Goal: Information Seeking & Learning: Learn about a topic

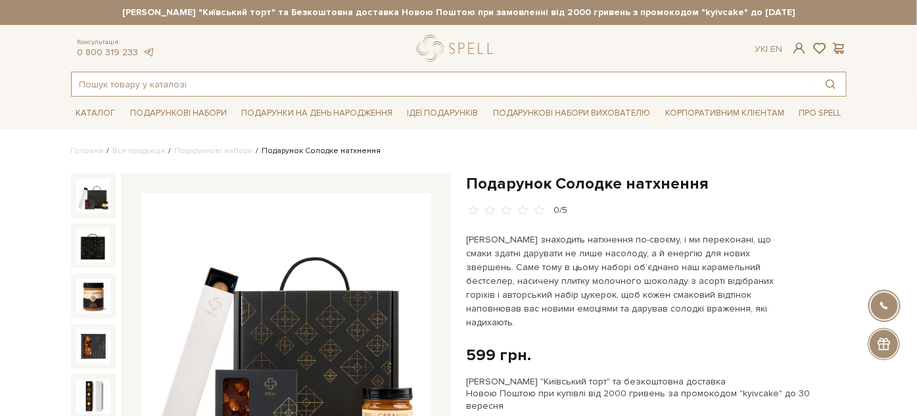
click at [325, 78] on input "text" at bounding box center [444, 84] width 744 height 24
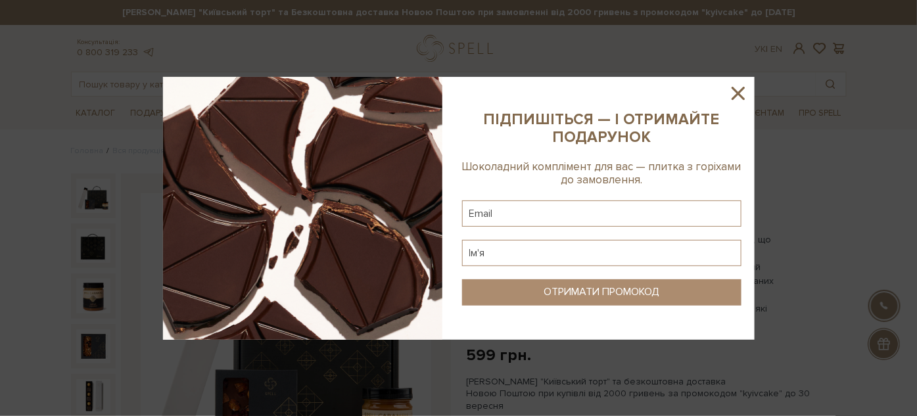
click at [739, 92] on icon at bounding box center [737, 93] width 13 height 13
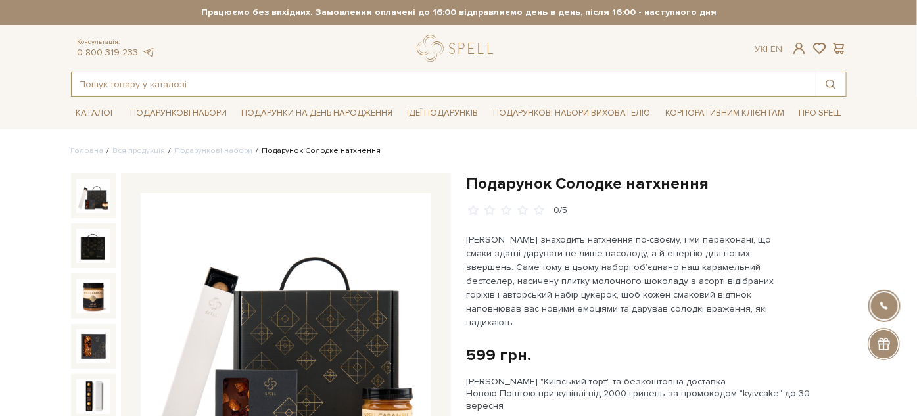
click at [259, 92] on input "text" at bounding box center [444, 84] width 744 height 24
click at [257, 79] on input "text" at bounding box center [444, 84] width 744 height 24
click at [257, 72] on input "text" at bounding box center [444, 84] width 744 height 24
click at [256, 72] on div at bounding box center [458, 84] width 775 height 25
click at [238, 78] on input "text" at bounding box center [444, 84] width 744 height 24
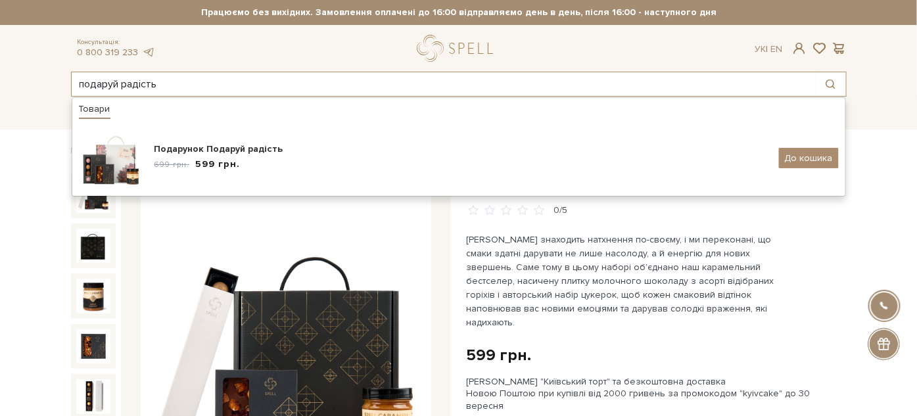
type input "подаруй радість"
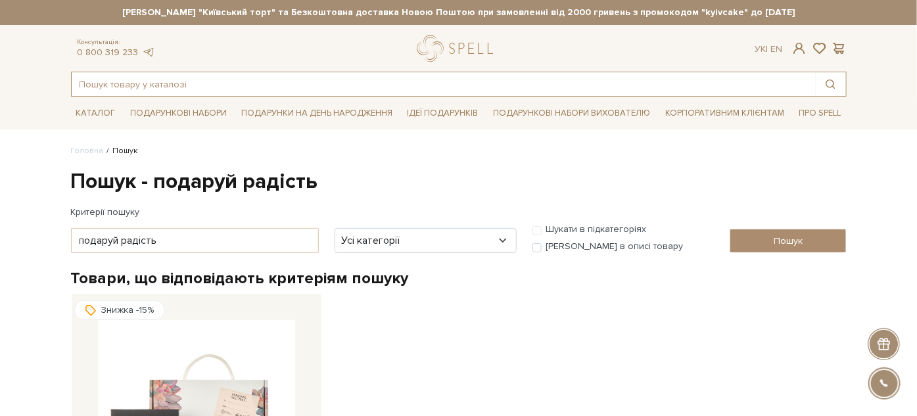
click at [187, 87] on input "text" at bounding box center [444, 84] width 744 height 24
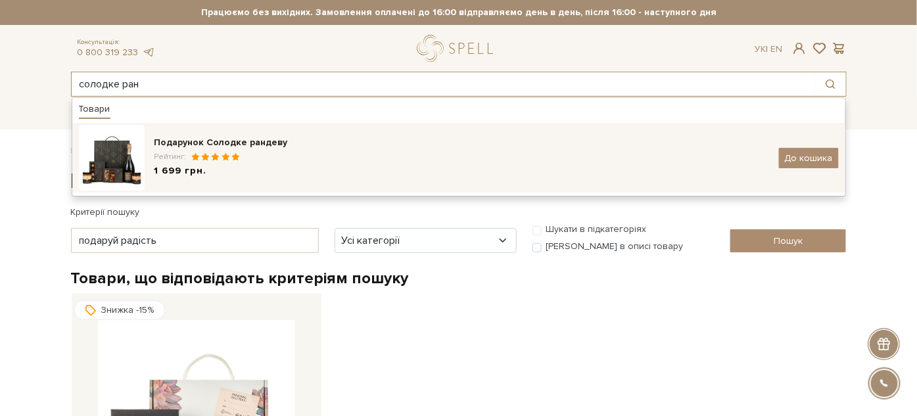
type input "солодке ран"
click at [298, 151] on div "Рейтинг:" at bounding box center [461, 156] width 614 height 11
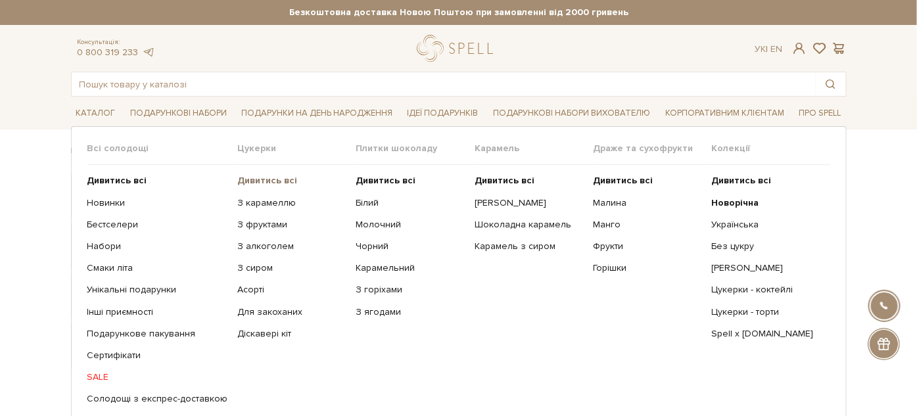
click at [250, 177] on b "Дивитись всі" at bounding box center [268, 180] width 60 height 11
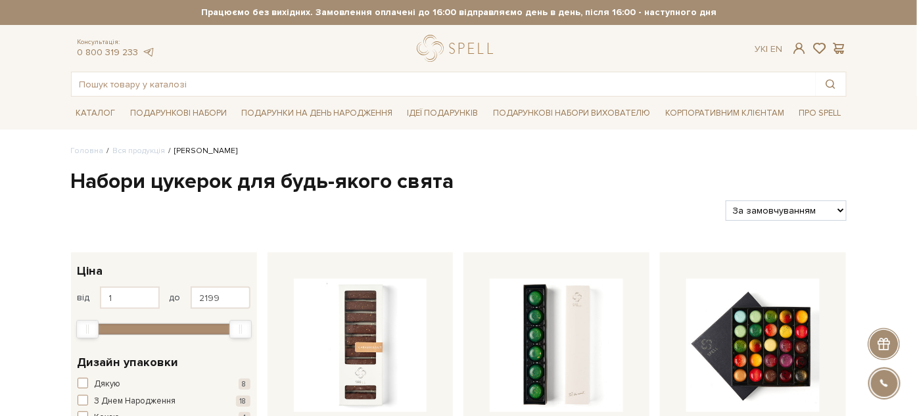
click at [806, 210] on select "За замовчуванням За Ціною (зростання) За Ціною (зменшення) Новинки За популярні…" at bounding box center [785, 210] width 120 height 20
select select "https://spellchocolate.com/our-productions/seti-cukerok/?sort=p.price&order=ASC"
click at [725, 200] on select "За замовчуванням За Ціною (зростання) За Ціною (зменшення) Новинки За популярні…" at bounding box center [785, 210] width 120 height 20
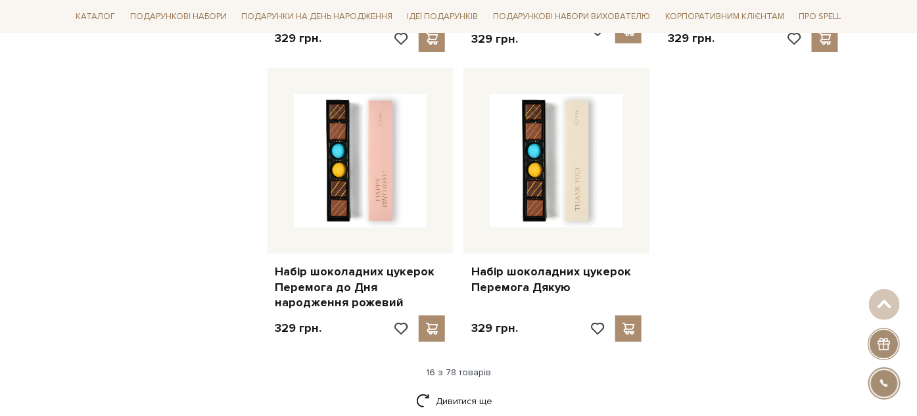
scroll to position [1679, 0]
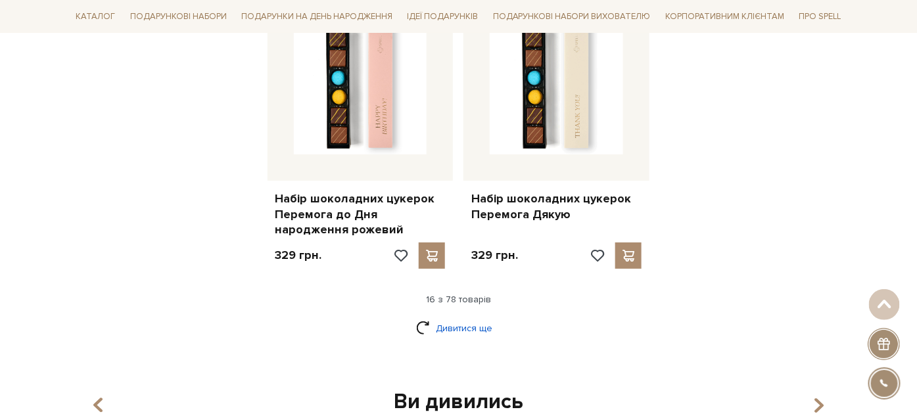
click at [452, 325] on link "Дивитися ще" at bounding box center [458, 328] width 85 height 23
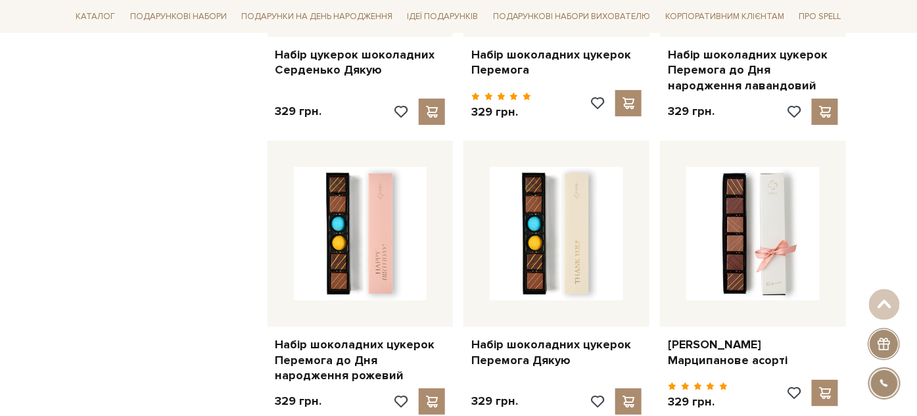
scroll to position [1606, 0]
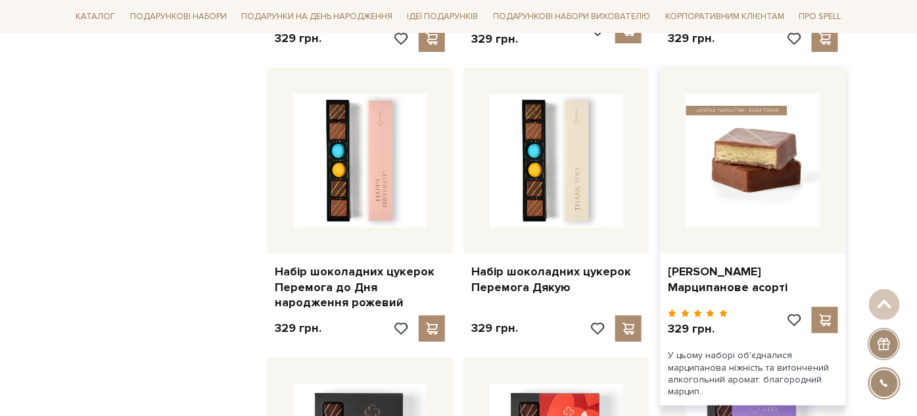
click at [768, 183] on img at bounding box center [752, 160] width 133 height 133
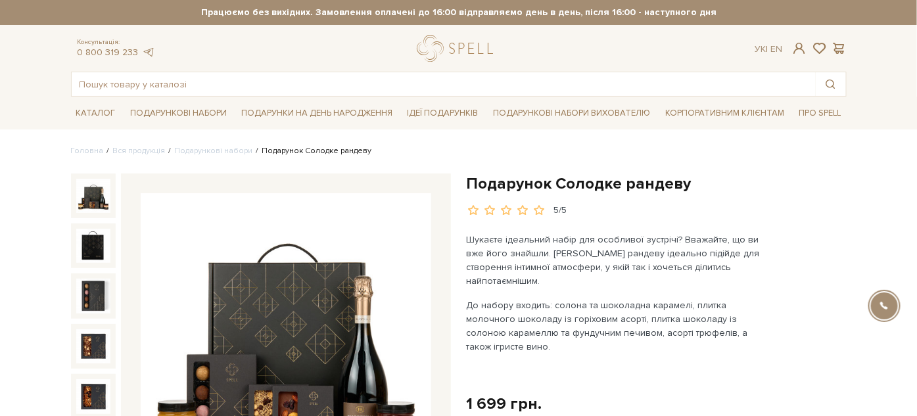
scroll to position [73, 0]
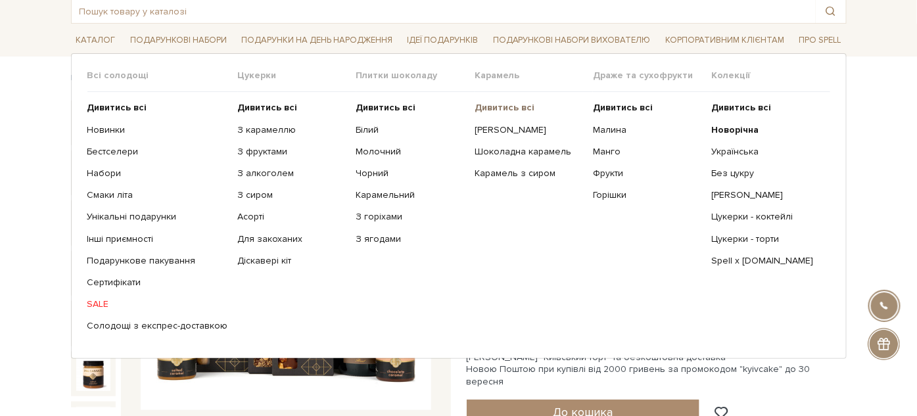
click at [476, 105] on b "Дивитись всі" at bounding box center [504, 107] width 60 height 11
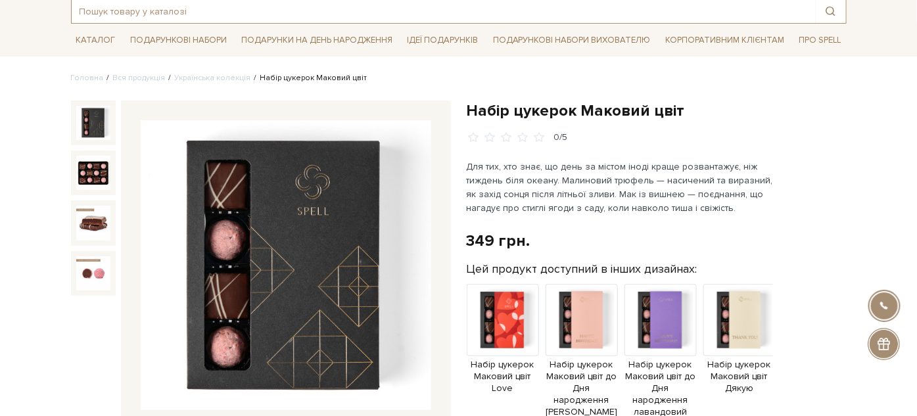
click at [301, 1] on input "text" at bounding box center [444, 11] width 744 height 24
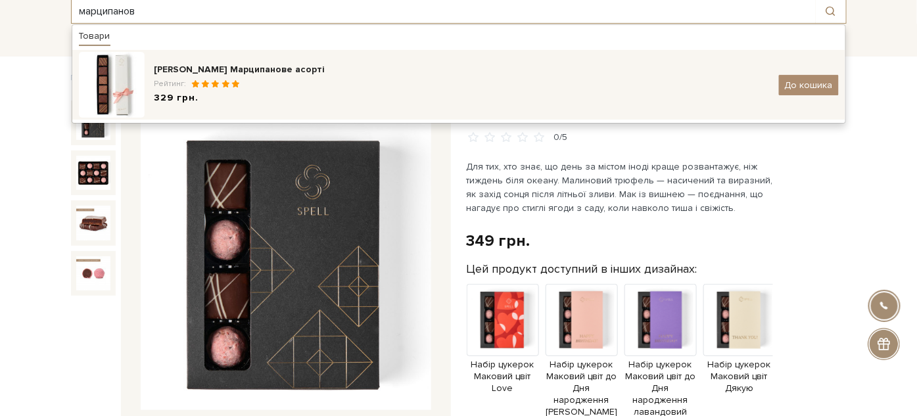
type input "марципанов"
click at [304, 76] on div "[PERSON_NAME] Марципанове асорті Рейтинг: 329 грн." at bounding box center [461, 85] width 614 height 44
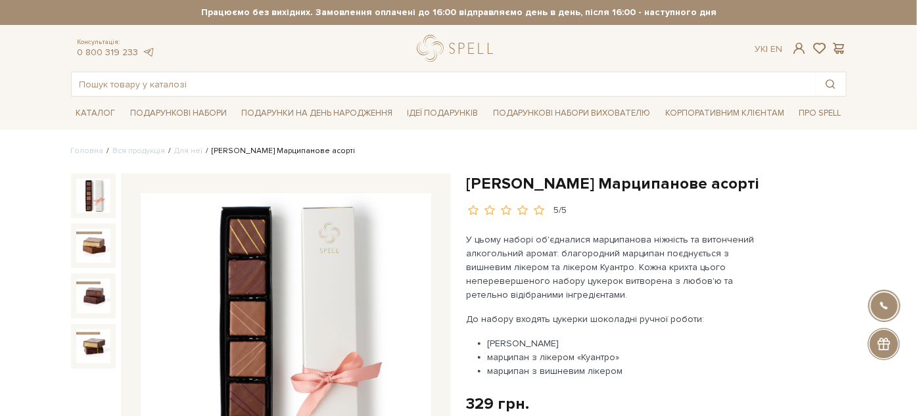
scroll to position [73, 0]
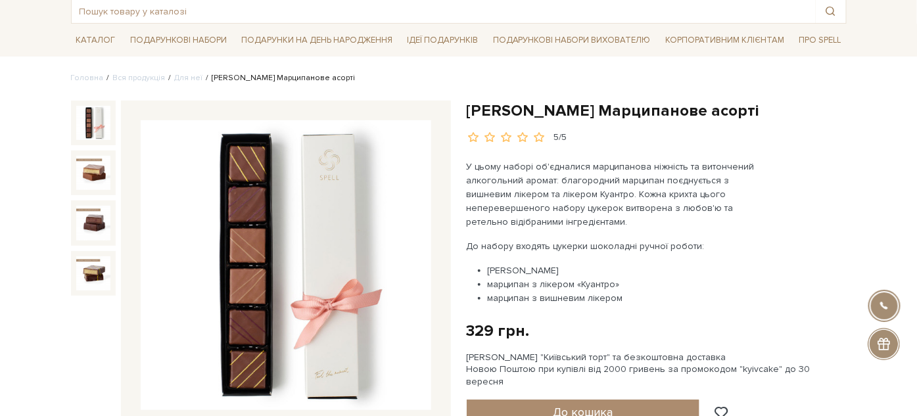
click at [479, 114] on h1 "[PERSON_NAME] Марципанове асорті" at bounding box center [656, 111] width 380 height 20
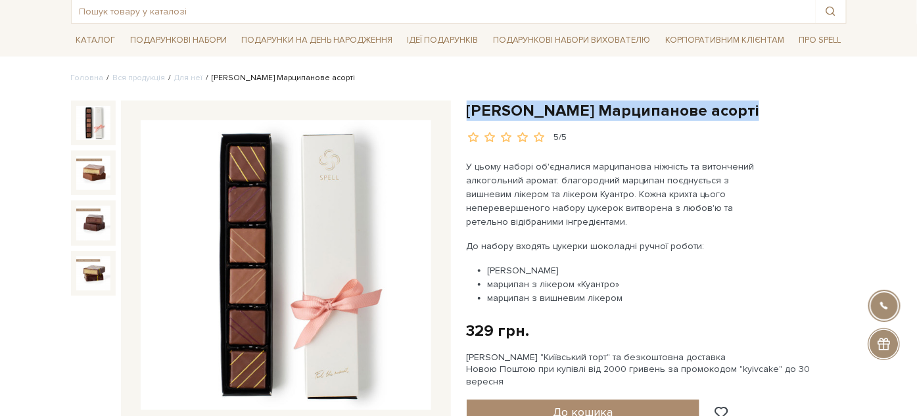
drag, startPoint x: 479, startPoint y: 114, endPoint x: 805, endPoint y: 109, distance: 325.9
click at [805, 109] on h1 "[PERSON_NAME] Марципанове асорті" at bounding box center [656, 111] width 380 height 20
copy div "[PERSON_NAME] Марципанове асорті"
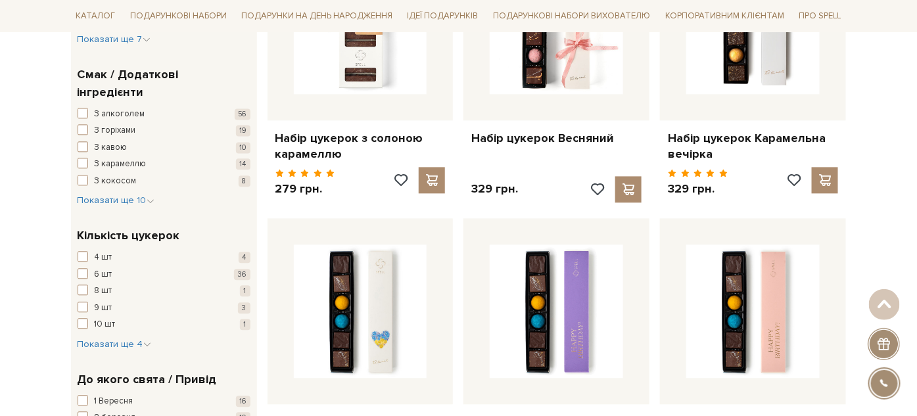
scroll to position [730, 0]
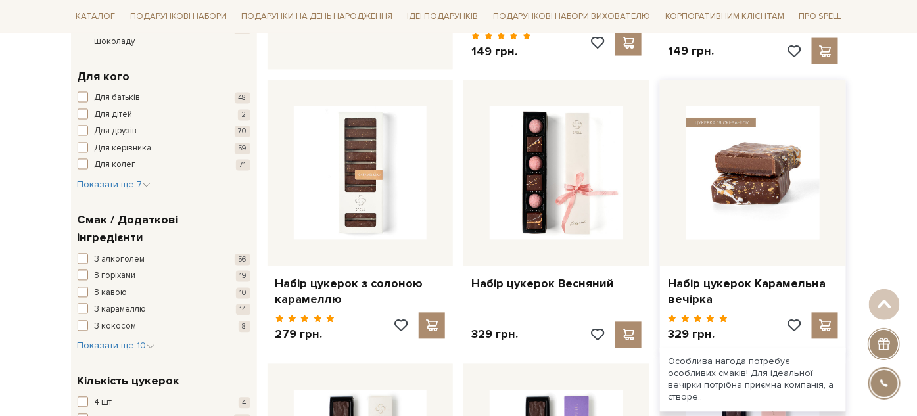
click at [752, 173] on img at bounding box center [752, 172] width 133 height 133
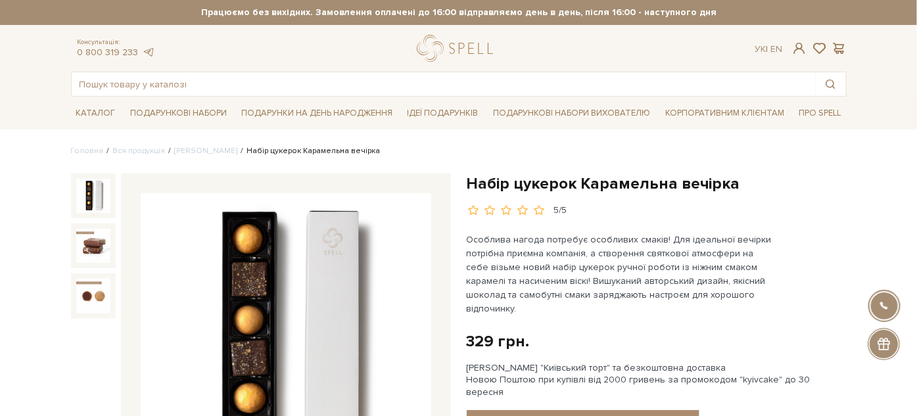
scroll to position [73, 0]
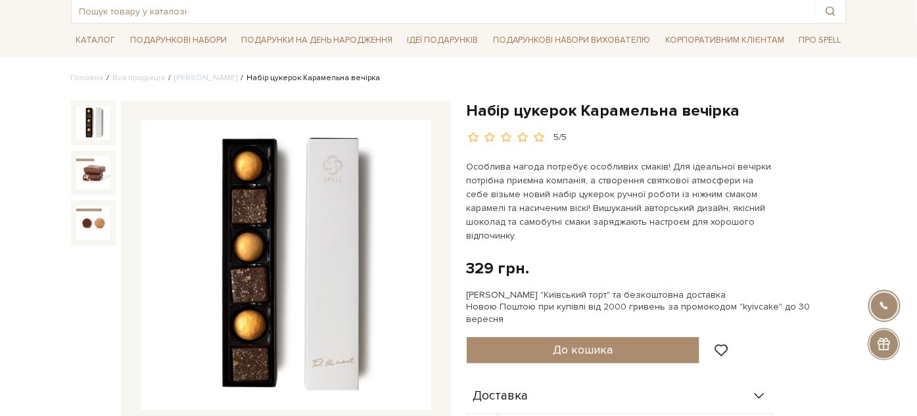
click at [489, 111] on h1 "Набір цукерок Карамельна вечірка" at bounding box center [656, 111] width 380 height 20
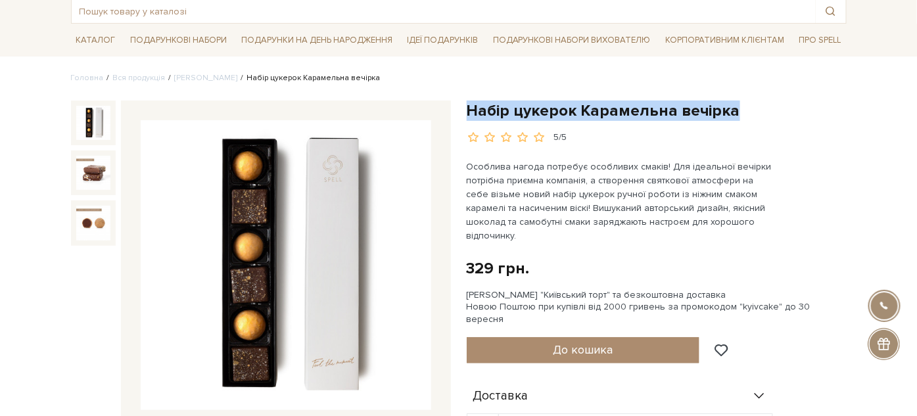
drag, startPoint x: 489, startPoint y: 111, endPoint x: 721, endPoint y: 112, distance: 232.6
click at [724, 112] on h1 "Набір цукерок Карамельна вечірка" at bounding box center [656, 111] width 380 height 20
copy h1 "Набір цукерок Карамельна вечірка"
click at [568, 141] on div "5/5" at bounding box center [656, 137] width 380 height 12
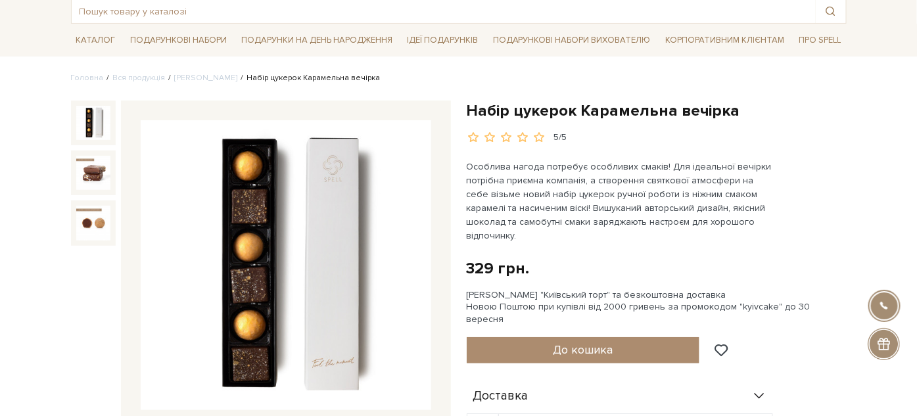
click at [472, 101] on h1 "Набір цукерок Карамельна вечірка" at bounding box center [656, 111] width 380 height 20
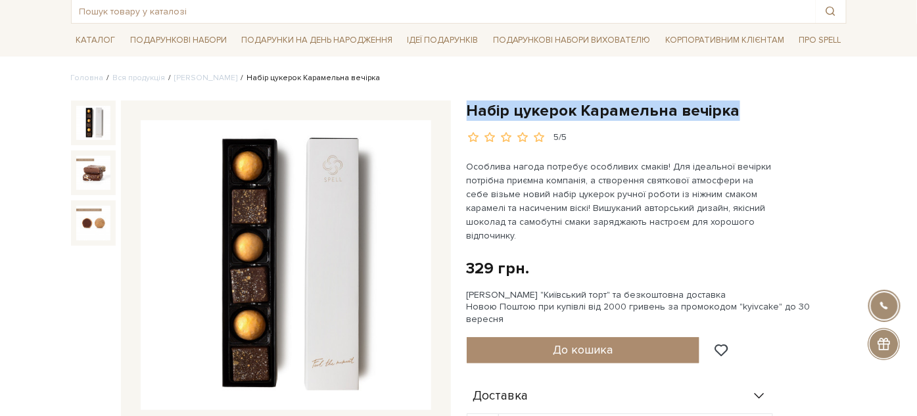
drag, startPoint x: 472, startPoint y: 101, endPoint x: 744, endPoint y: 91, distance: 272.2
copy div "Набір цукерок Карамельна вечірка"
click at [191, 12] on input "text" at bounding box center [444, 11] width 744 height 24
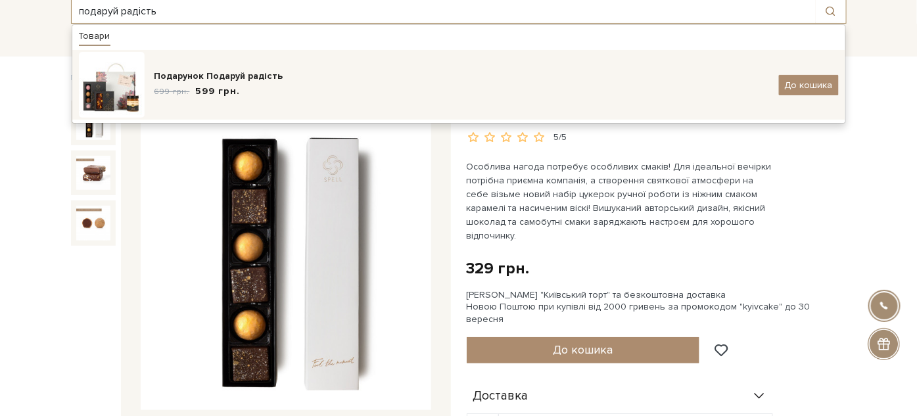
type input "подаруй радість"
click at [321, 82] on div "Подарунок Подаруй радість 699 грн. 599 грн." at bounding box center [461, 85] width 614 height 31
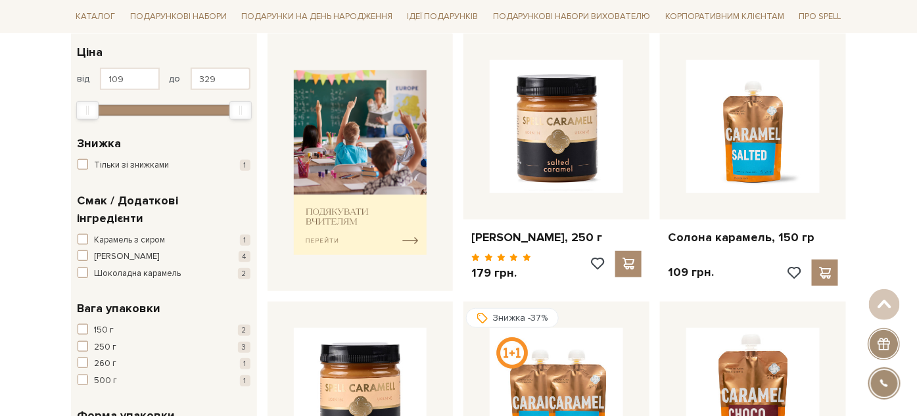
scroll to position [146, 0]
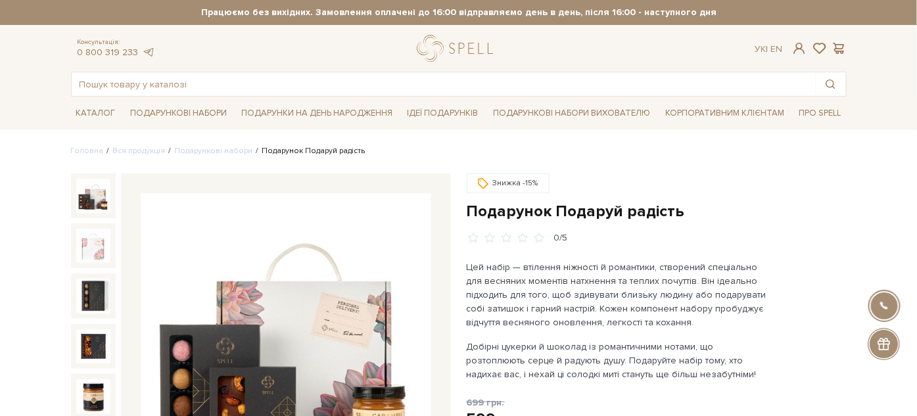
scroll to position [146, 0]
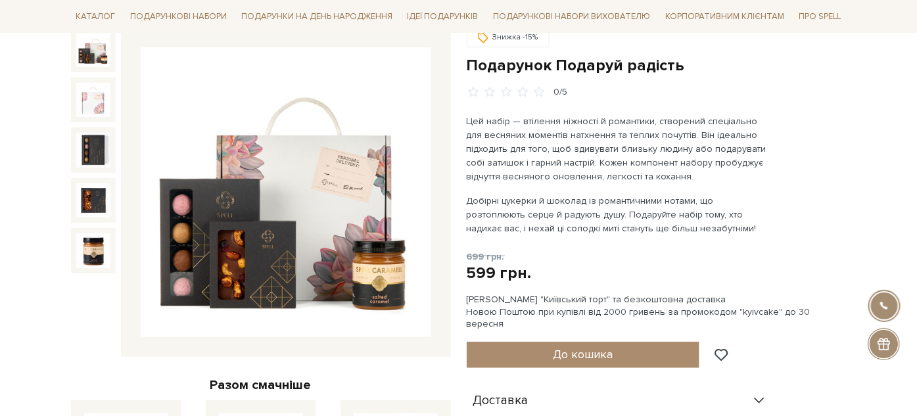
click at [515, 62] on h1 "Подарунок Подаруй радість" at bounding box center [656, 65] width 380 height 20
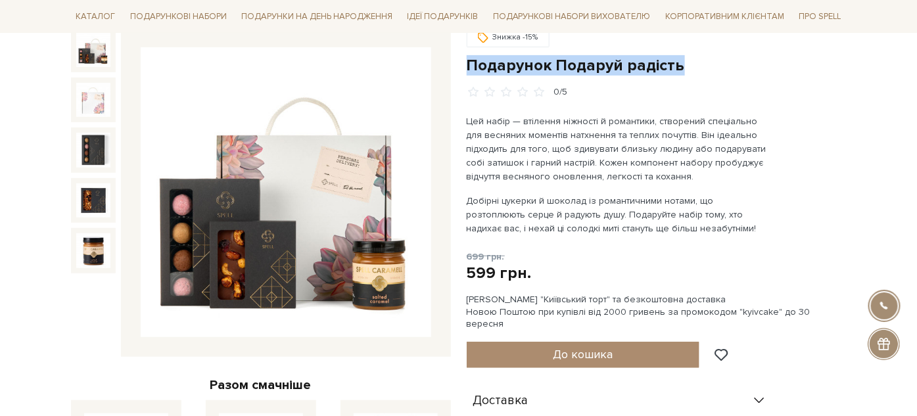
drag, startPoint x: 515, startPoint y: 62, endPoint x: 677, endPoint y: 64, distance: 161.6
click at [677, 64] on h1 "Подарунок Подаруй радість" at bounding box center [656, 65] width 380 height 20
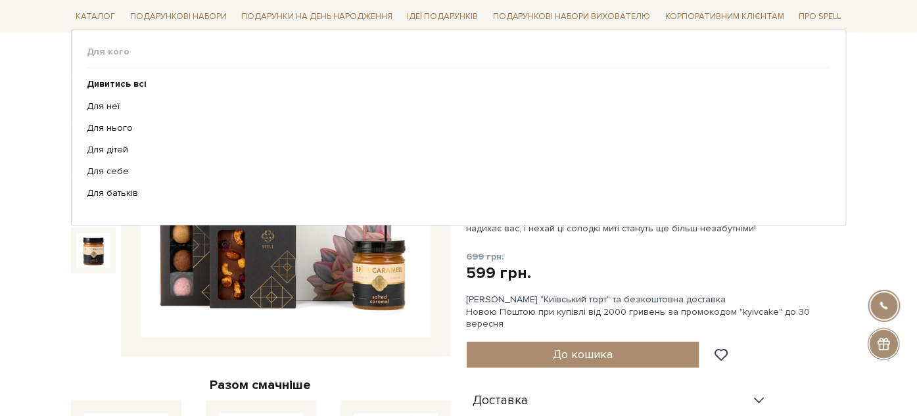
scroll to position [0, 0]
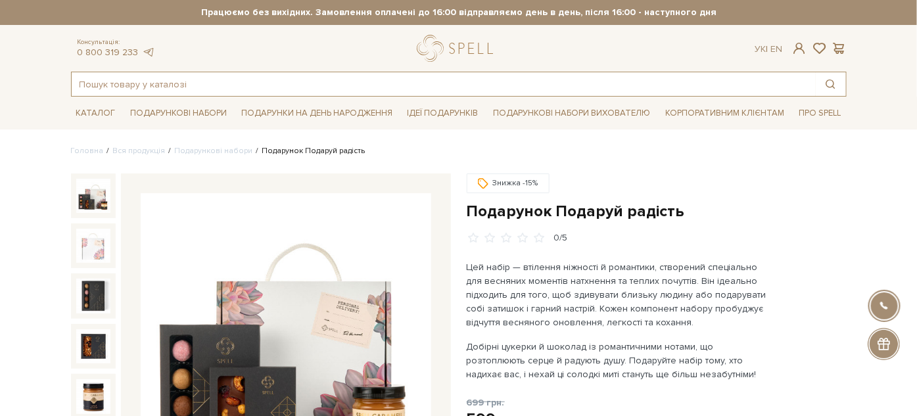
drag, startPoint x: 193, startPoint y: 72, endPoint x: 204, endPoint y: 101, distance: 31.0
click at [197, 81] on input "text" at bounding box center [444, 84] width 744 height 24
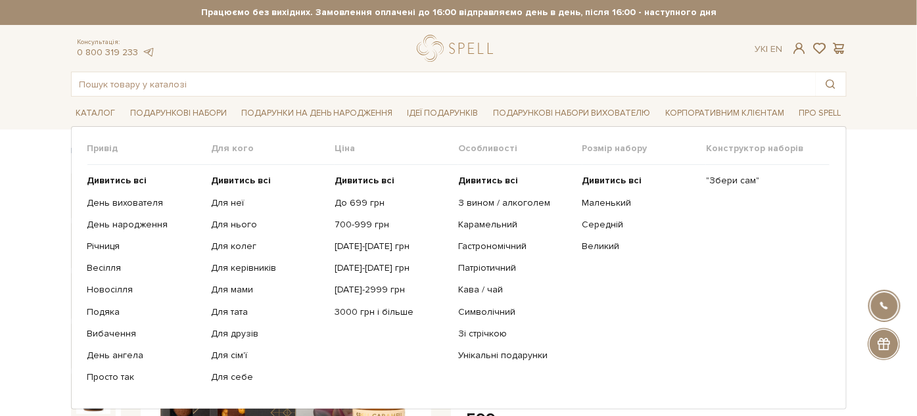
click at [204, 102] on li "Подарункові набори Привід Дивитись всі" at bounding box center [178, 113] width 107 height 31
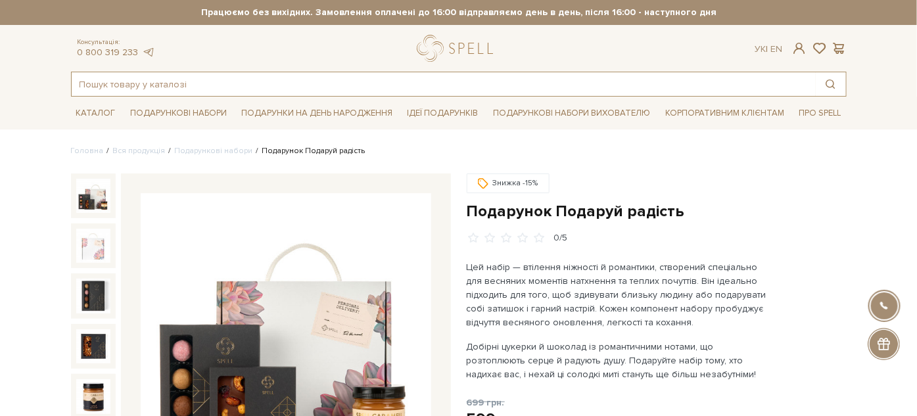
click at [209, 83] on input "text" at bounding box center [444, 84] width 744 height 24
paste input "Набір Шоколадний комплімент"
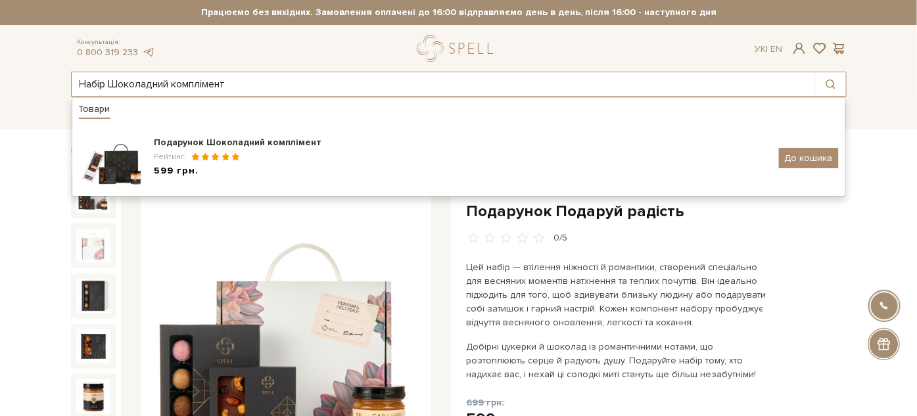
type input "Набір Шоколадний комплімент"
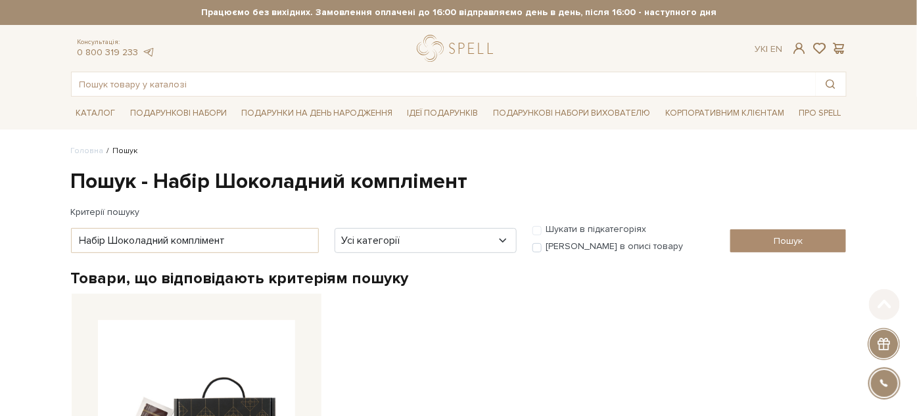
scroll to position [146, 0]
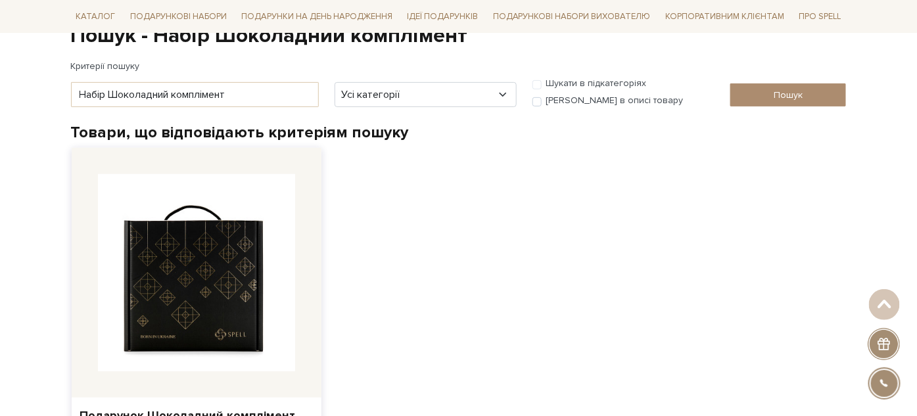
click at [235, 228] on img at bounding box center [196, 272] width 197 height 197
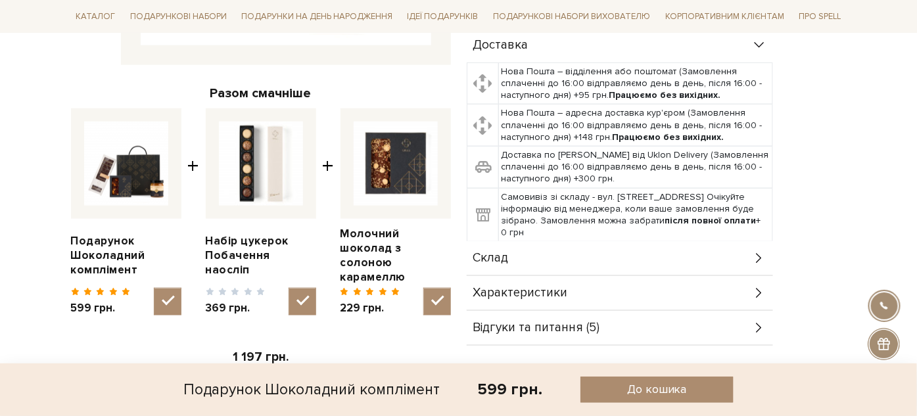
click at [522, 246] on div "Склад" at bounding box center [619, 258] width 306 height 34
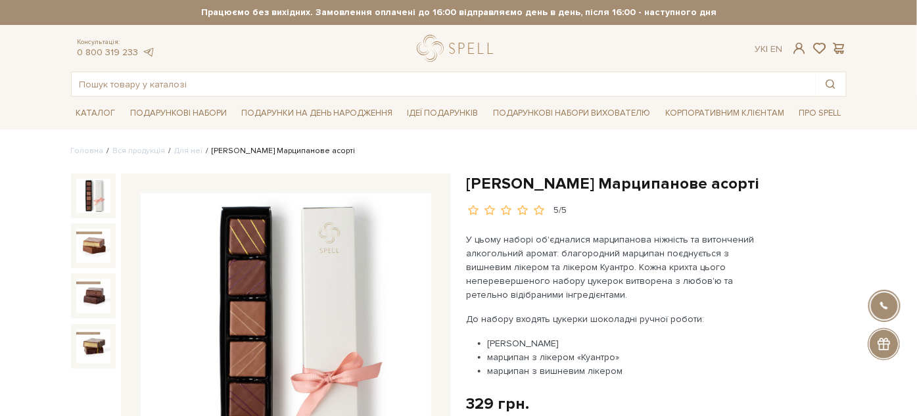
click at [484, 183] on h1 "[PERSON_NAME] Марципанове асорті" at bounding box center [656, 183] width 380 height 20
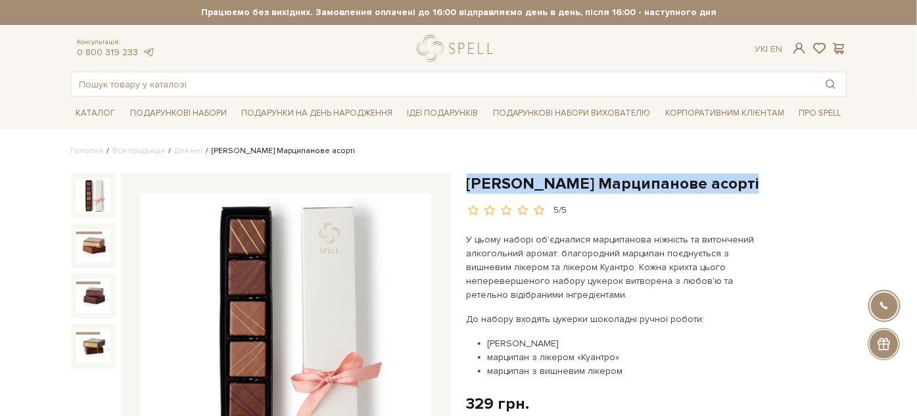
drag, startPoint x: 484, startPoint y: 183, endPoint x: 741, endPoint y: 177, distance: 257.6
click at [741, 177] on h1 "[PERSON_NAME] Марципанове асорті" at bounding box center [656, 183] width 380 height 20
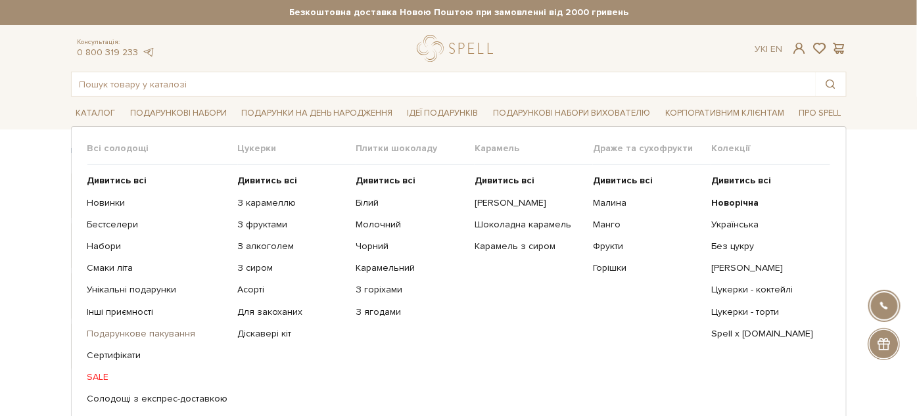
click at [104, 336] on link "Подарункове пакування" at bounding box center [157, 334] width 141 height 12
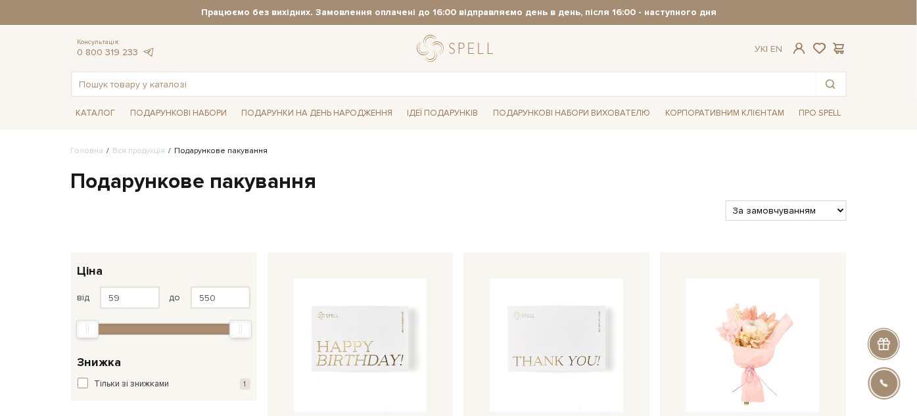
click at [811, 214] on select "За замовчуванням За Ціною (зростання) За Ціною (зменшення) Новинки За популярні…" at bounding box center [785, 210] width 120 height 20
select select "[URL][DOMAIN_NAME]"
click at [725, 200] on select "За замовчуванням За Ціною (зростання) За Ціною (зменшення) Новинки За популярні…" at bounding box center [785, 210] width 120 height 20
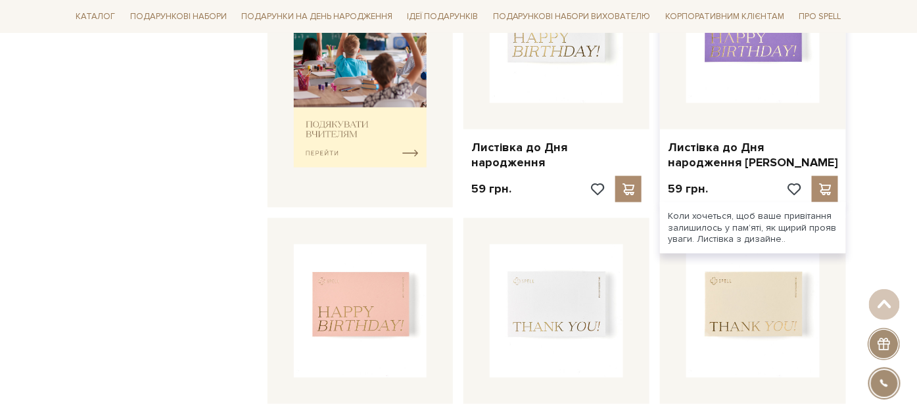
scroll to position [730, 0]
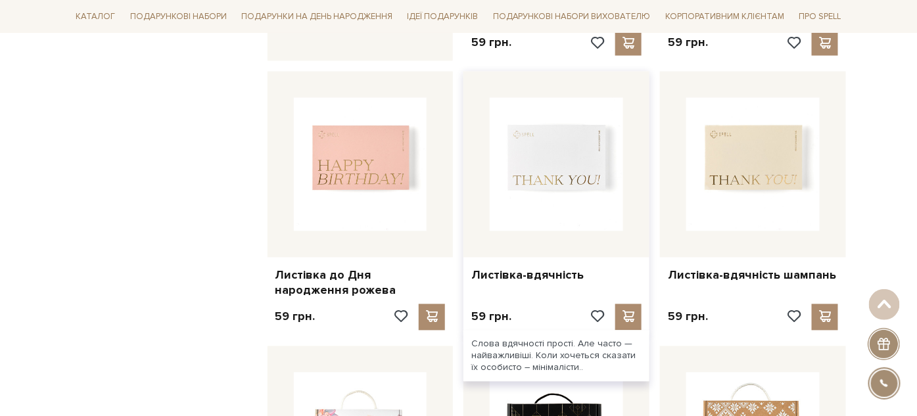
click at [544, 158] on img at bounding box center [555, 164] width 133 height 133
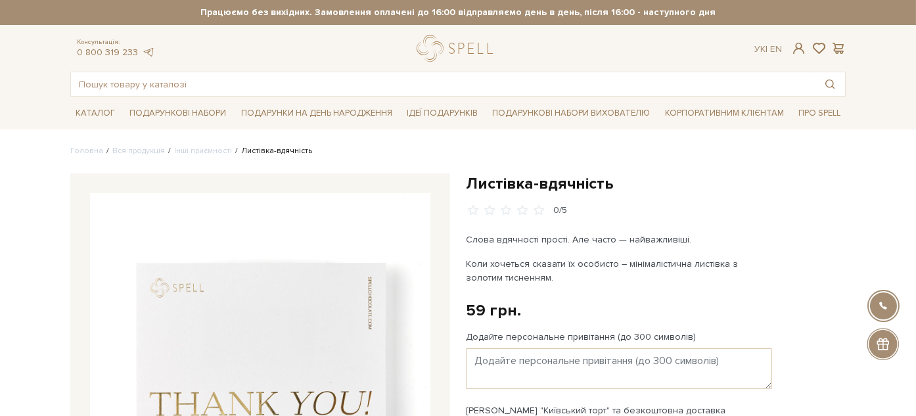
click at [477, 177] on h1 "Листівка-вдячність" at bounding box center [656, 183] width 380 height 20
drag, startPoint x: 477, startPoint y: 177, endPoint x: 643, endPoint y: 192, distance: 166.9
click at [643, 192] on h1 "Листівка-вдячність" at bounding box center [656, 183] width 380 height 20
copy div "Листівка-вдячність"
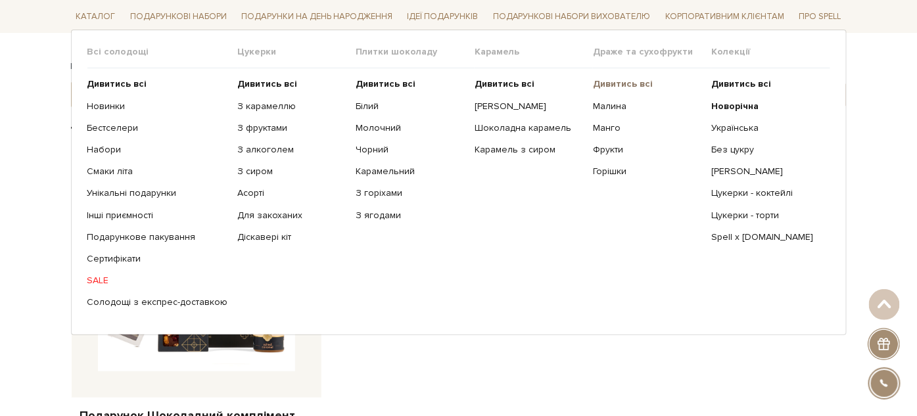
click at [606, 83] on b "Дивитись всі" at bounding box center [623, 83] width 60 height 11
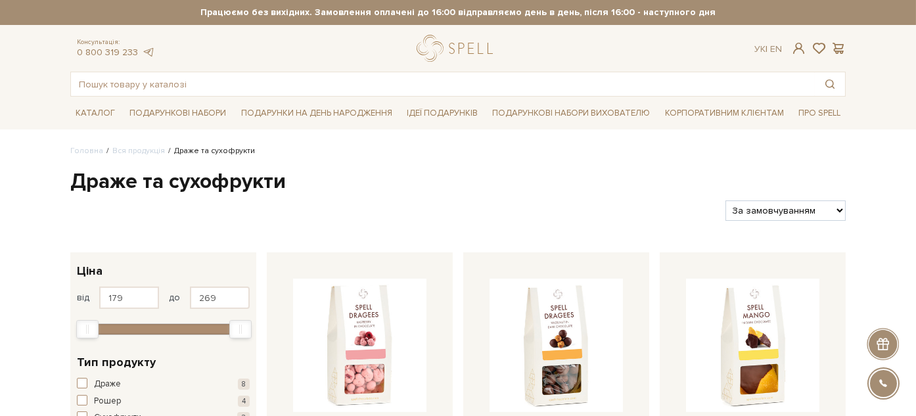
click at [810, 204] on select "За замовчуванням За Ціною (зростання) За Ціною (зменшення) Новинки За популярні…" at bounding box center [785, 210] width 120 height 20
select select "[URL][DOMAIN_NAME]"
click at [725, 200] on select "За замовчуванням За Ціною (зростання) За Ціною (зменшення) Новинки За популярні…" at bounding box center [785, 210] width 120 height 20
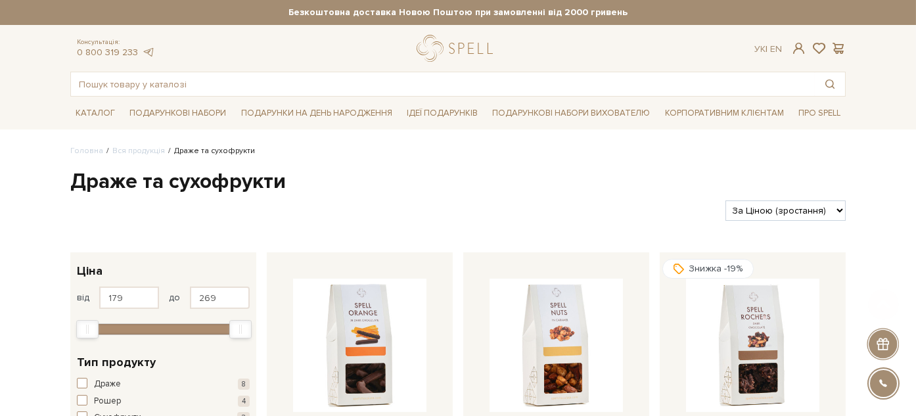
scroll to position [219, 0]
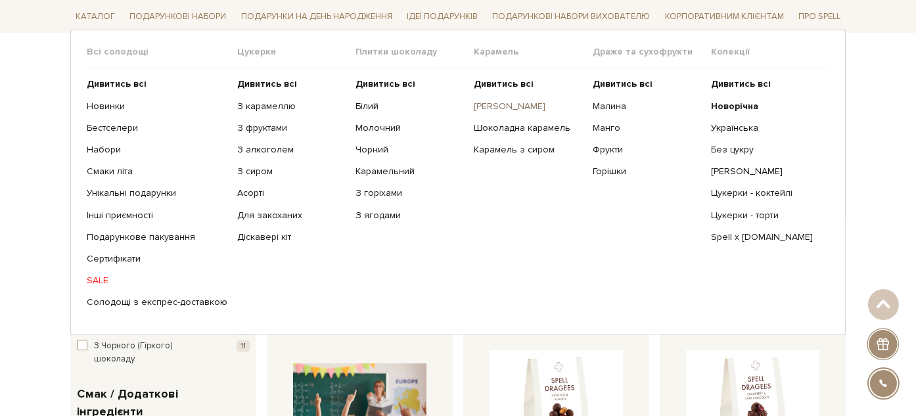
click at [497, 106] on link "[PERSON_NAME]" at bounding box center [528, 106] width 108 height 12
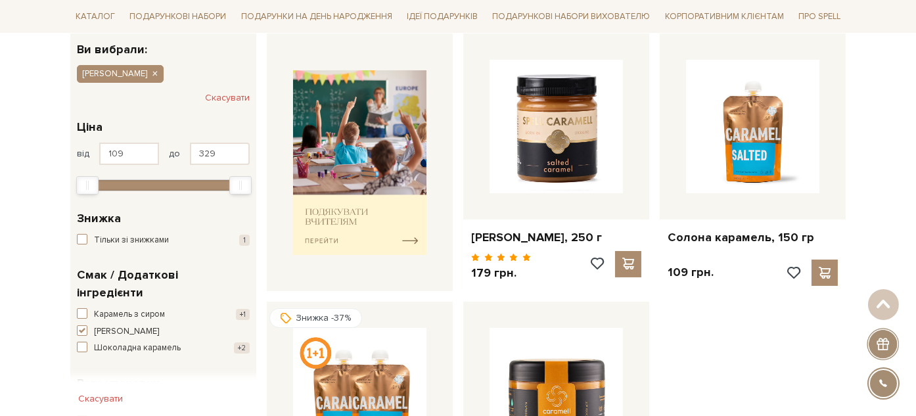
scroll to position [146, 0]
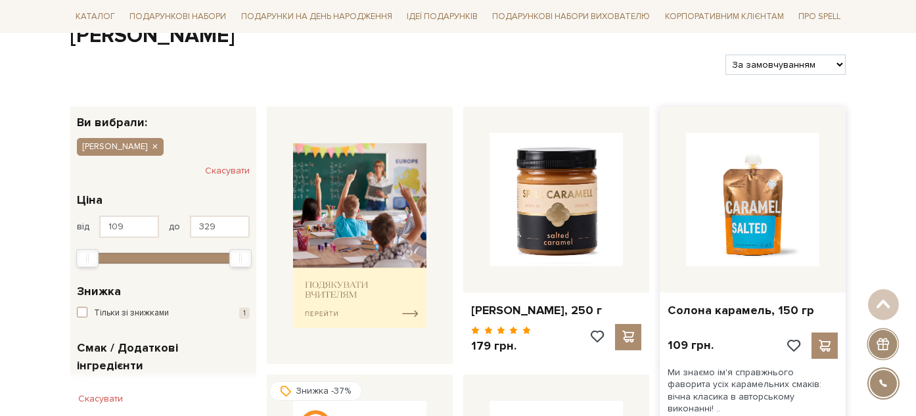
click at [739, 242] on img at bounding box center [752, 199] width 133 height 133
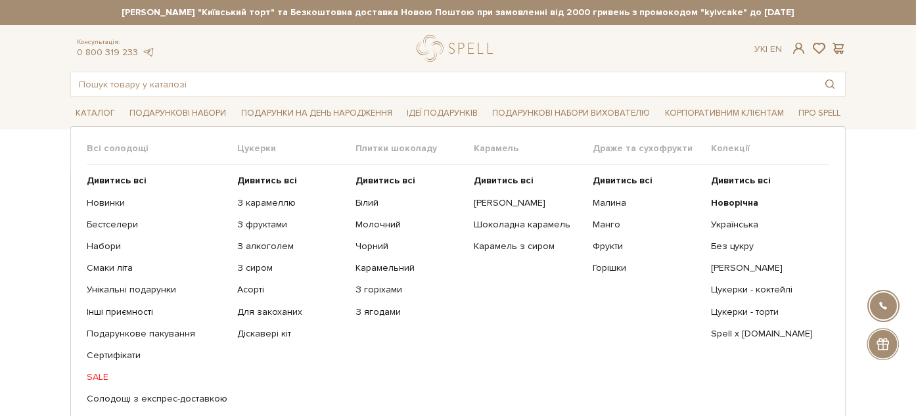
click at [95, 143] on span "Всі солодощі" at bounding box center [162, 149] width 150 height 12
click at [97, 148] on span "Всі солодощі" at bounding box center [162, 149] width 150 height 12
click at [115, 176] on b "Дивитись всі" at bounding box center [117, 180] width 60 height 11
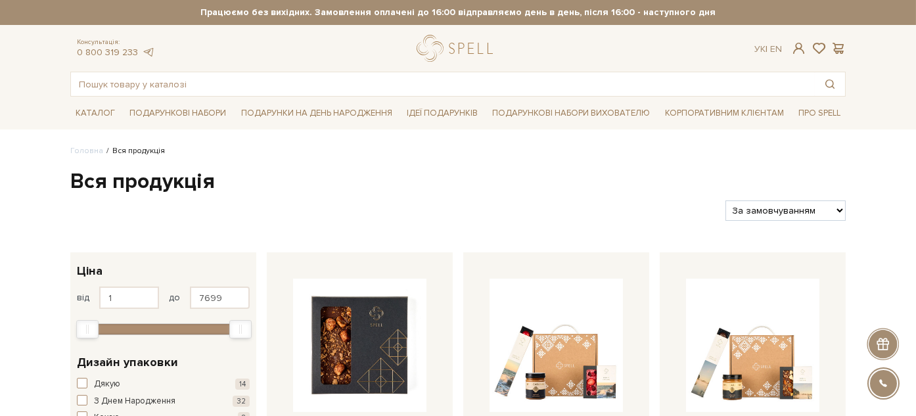
click at [822, 213] on select "За замовчуванням За Ціною (зростання) За Ціною (зменшення) Новинки За популярні…" at bounding box center [785, 210] width 120 height 20
select select "[URL][DOMAIN_NAME]"
click at [725, 200] on select "За замовчуванням За Ціною (зростання) За Ціною (зменшення) Новинки За популярні…" at bounding box center [785, 210] width 120 height 20
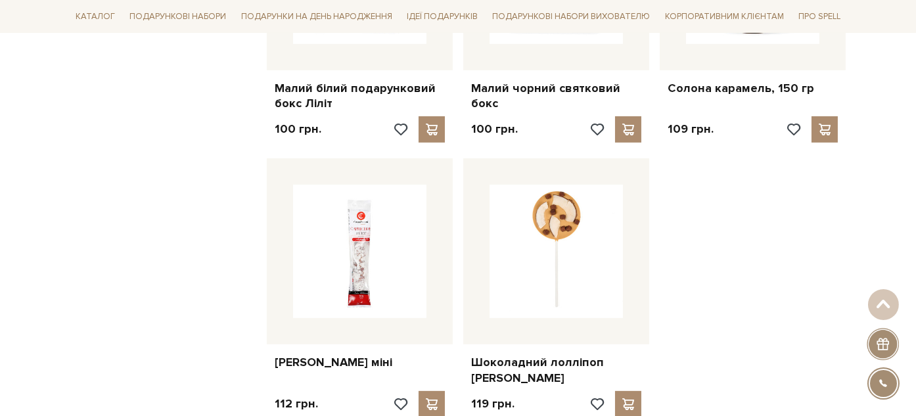
scroll to position [1679, 0]
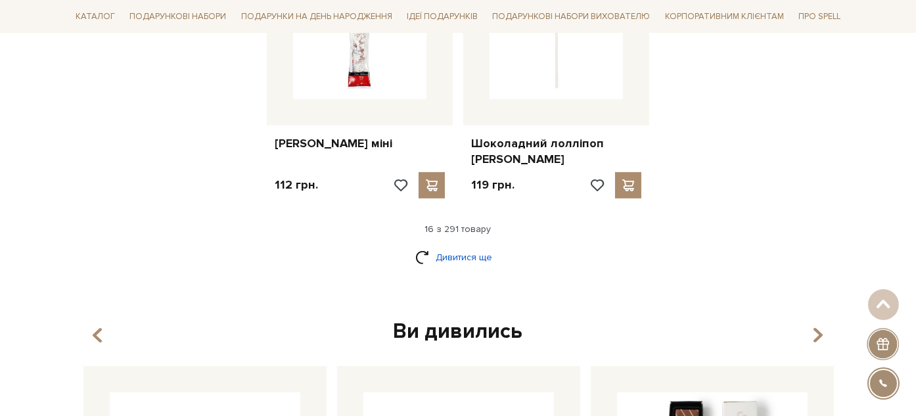
click at [476, 246] on link "Дивитися ще" at bounding box center [457, 257] width 85 height 23
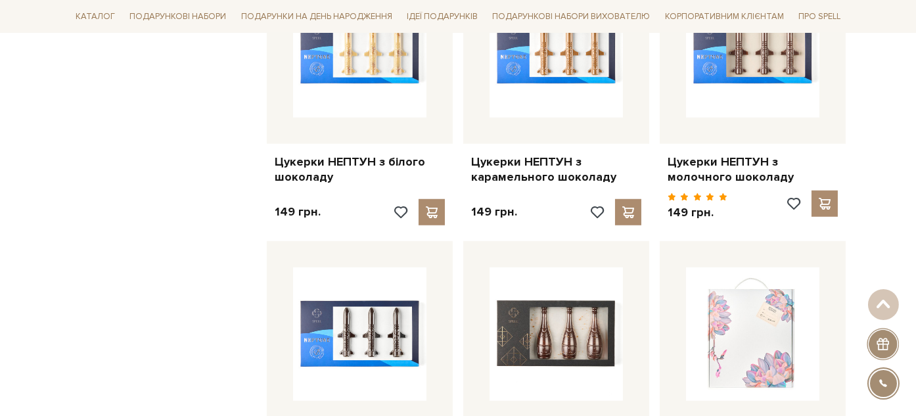
scroll to position [2701, 0]
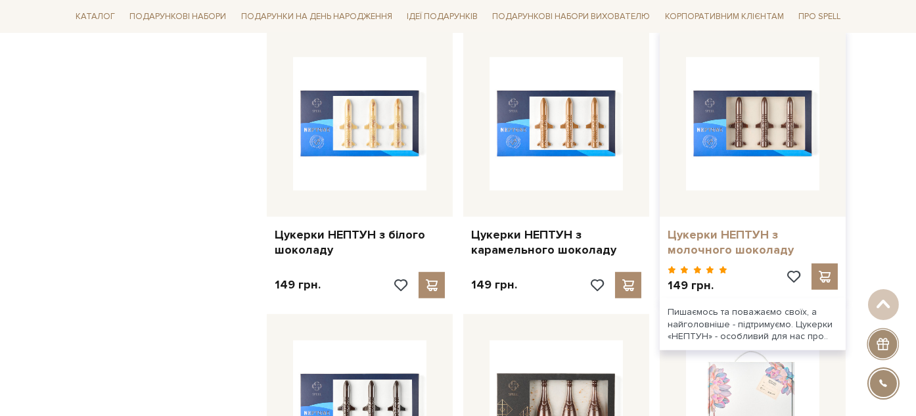
click at [691, 227] on link "Цукерки НЕПТУН з молочного шоколаду" at bounding box center [753, 242] width 170 height 31
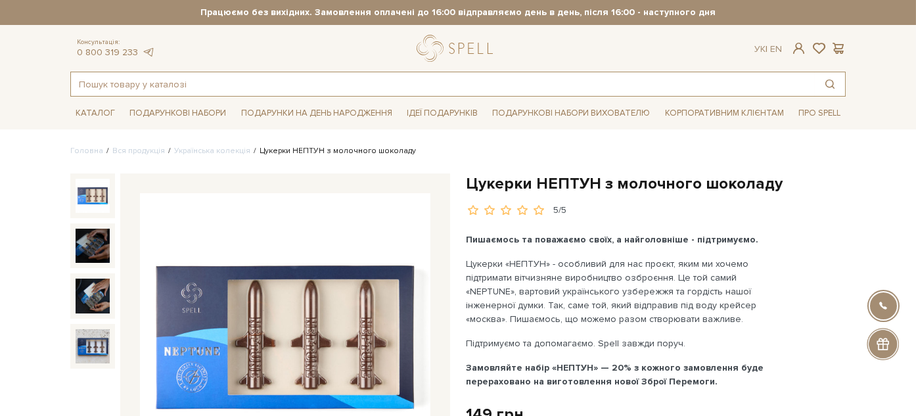
click at [171, 88] on input "text" at bounding box center [443, 84] width 744 height 24
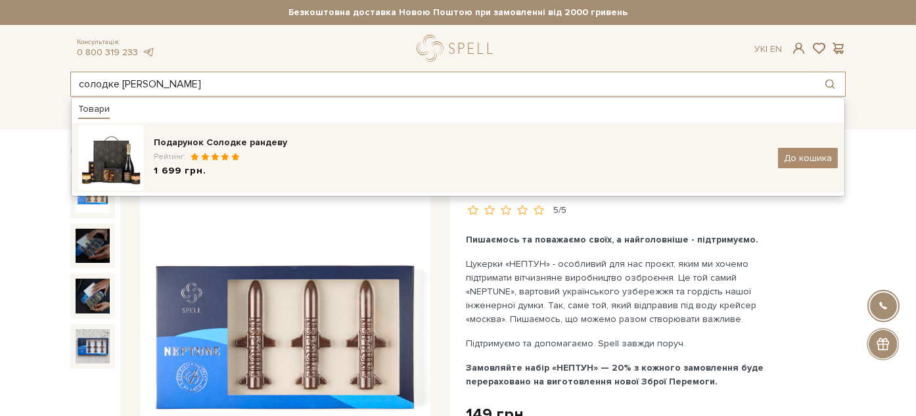
type input "солодке [PERSON_NAME]"
click at [289, 153] on div "Рейтинг:" at bounding box center [461, 156] width 614 height 11
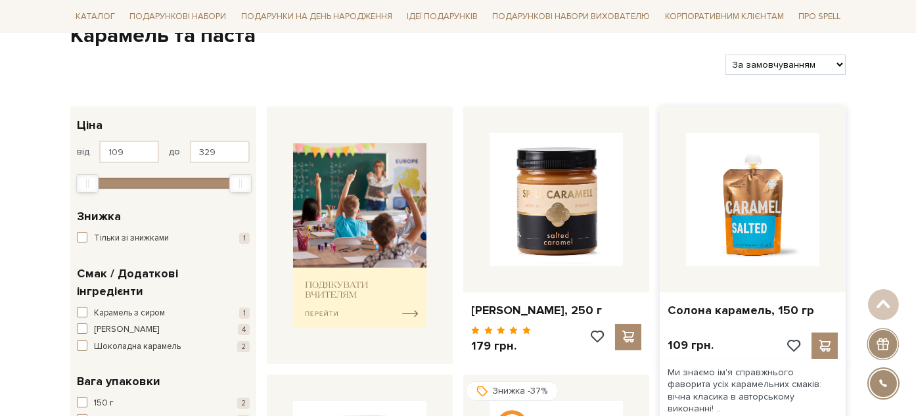
click at [722, 226] on img at bounding box center [752, 199] width 133 height 133
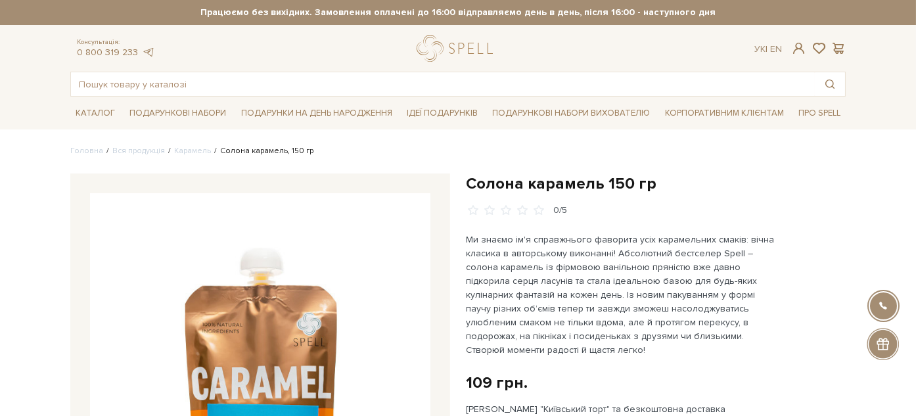
click at [474, 182] on h1 "Солона карамель 150 гр" at bounding box center [656, 183] width 380 height 20
drag, startPoint x: 474, startPoint y: 182, endPoint x: 677, endPoint y: 189, distance: 203.1
click at [679, 189] on h1 "Солона карамель 150 гр" at bounding box center [656, 183] width 380 height 20
copy div "Солона карамель 150 гр"
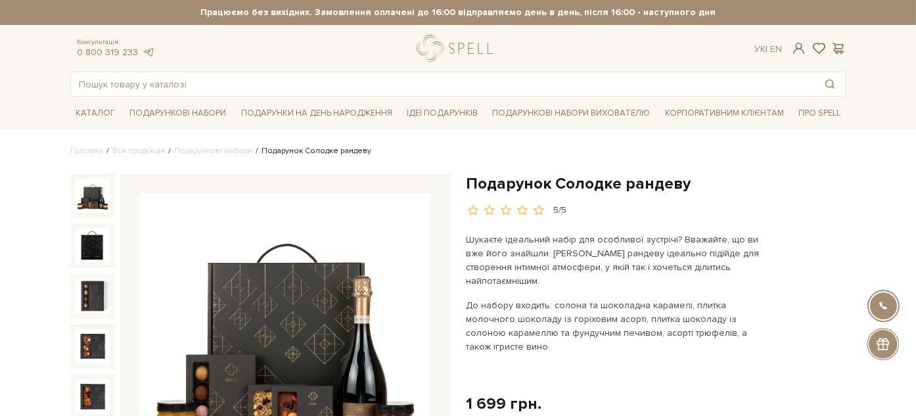
click at [500, 189] on h1 "Подарунок Солодке рандеву" at bounding box center [656, 183] width 380 height 20
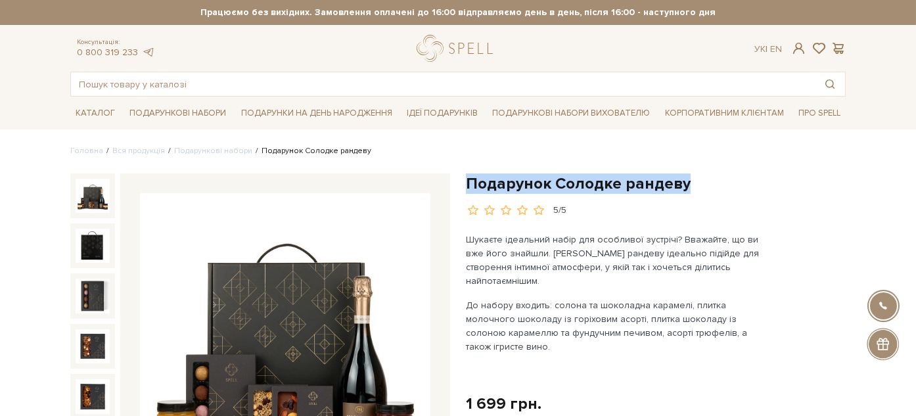
drag, startPoint x: 500, startPoint y: 189, endPoint x: 668, endPoint y: 191, distance: 168.2
click at [668, 191] on h1 "Подарунок Солодке рандеву" at bounding box center [656, 183] width 380 height 20
copy h1 "Подарунок Солодке рандеву"
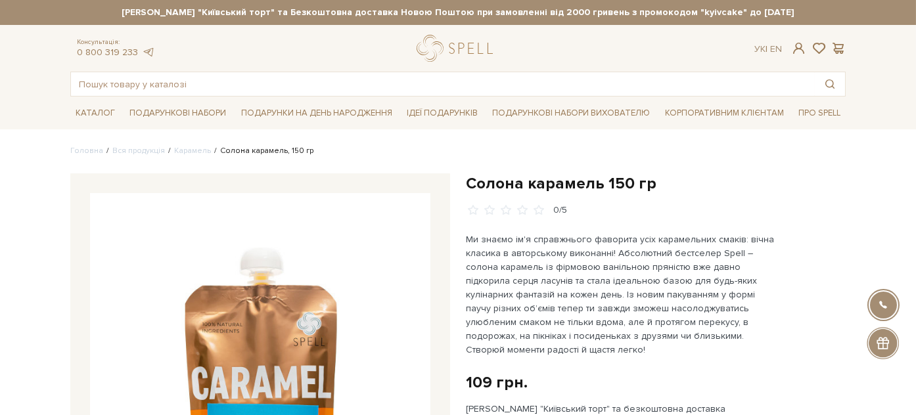
click at [244, 97] on ul "Каталог Всі солодощі Дивитись всі Новинки Бестселери Набори Смаки літа SALE" at bounding box center [457, 113] width 775 height 33
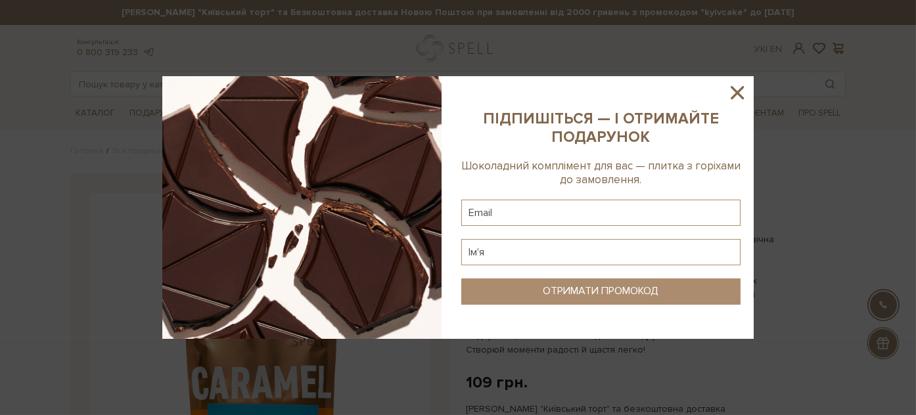
click at [231, 86] on img at bounding box center [301, 207] width 279 height 263
click at [738, 94] on icon at bounding box center [737, 92] width 13 height 13
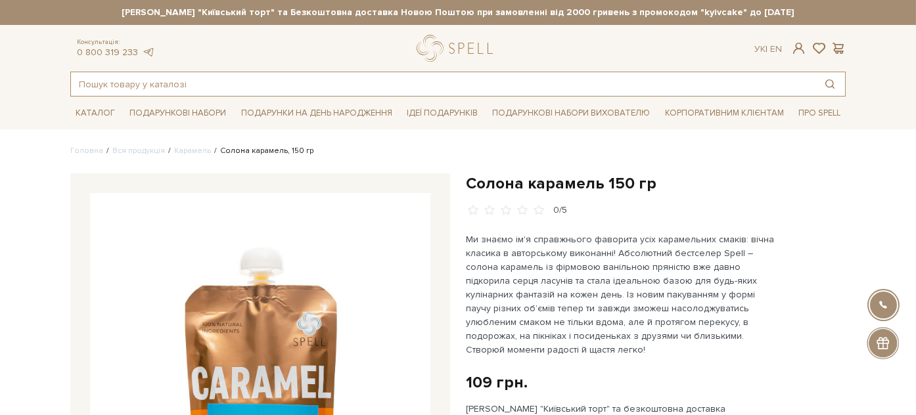
click at [114, 91] on input "text" at bounding box center [443, 84] width 744 height 24
paste input "Набір Рідний візерунок"
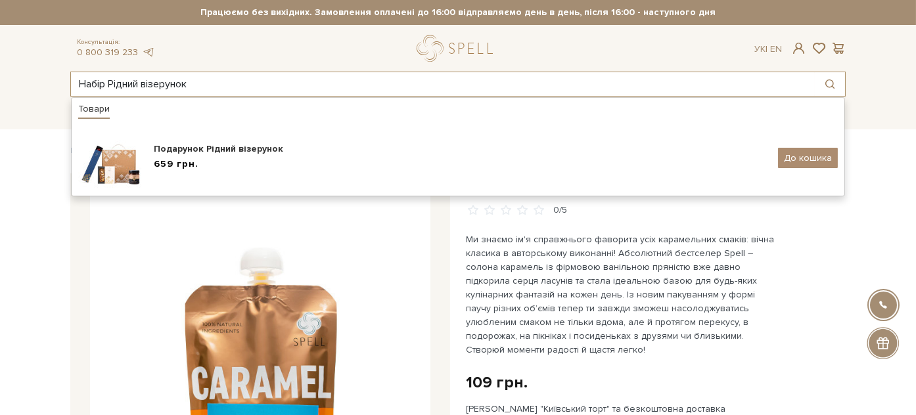
type input "Набір Рідний візерунок"
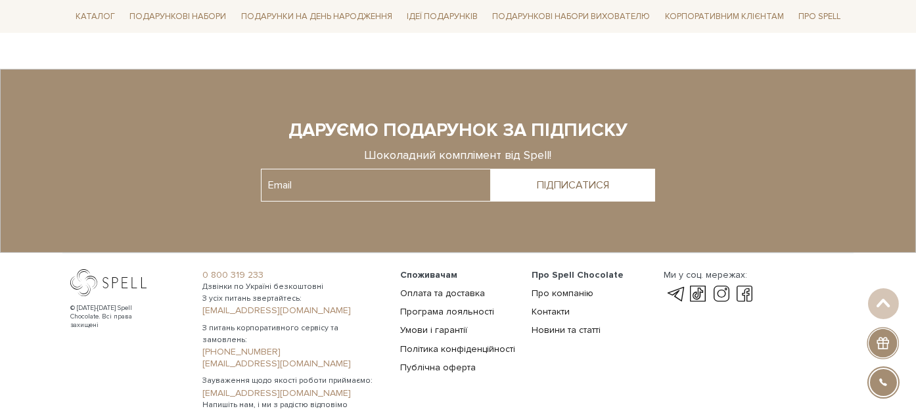
scroll to position [219, 0]
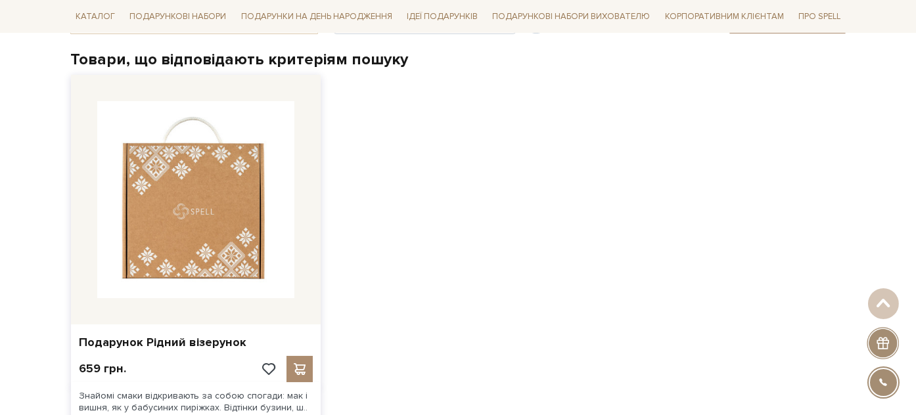
click at [161, 223] on img at bounding box center [195, 199] width 197 height 197
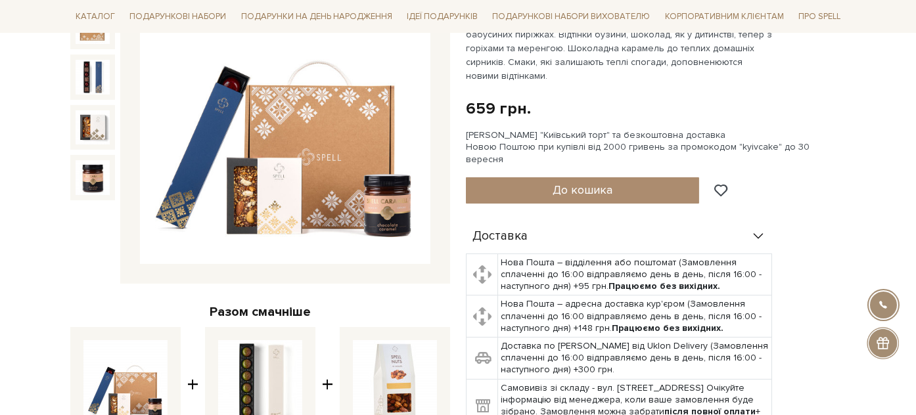
scroll to position [365, 0]
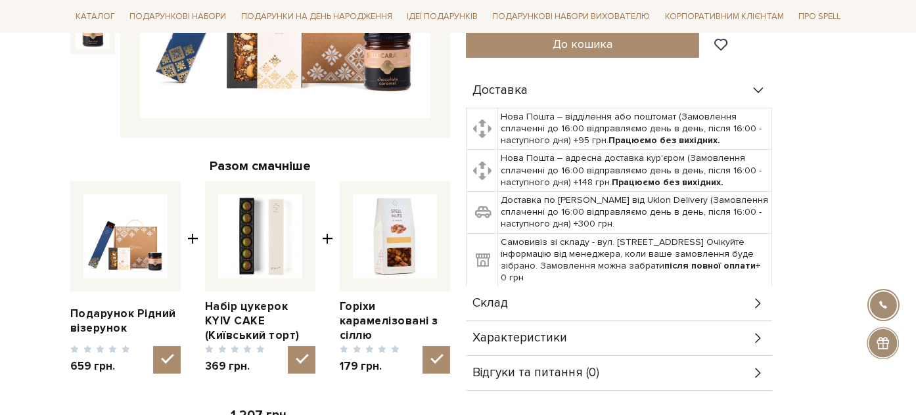
click at [546, 290] on div "Склад" at bounding box center [619, 303] width 306 height 34
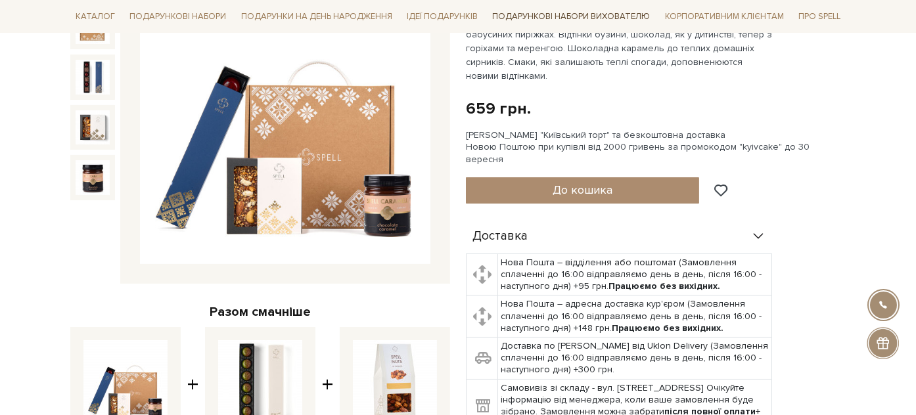
scroll to position [0, 0]
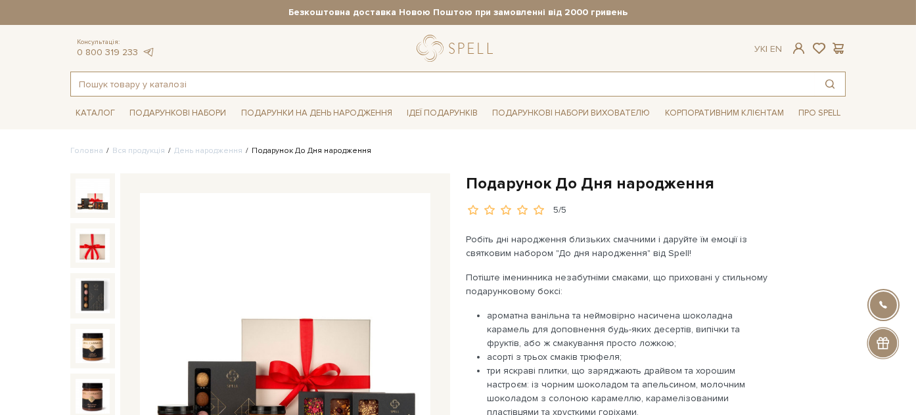
click at [290, 82] on input "text" at bounding box center [443, 84] width 744 height 24
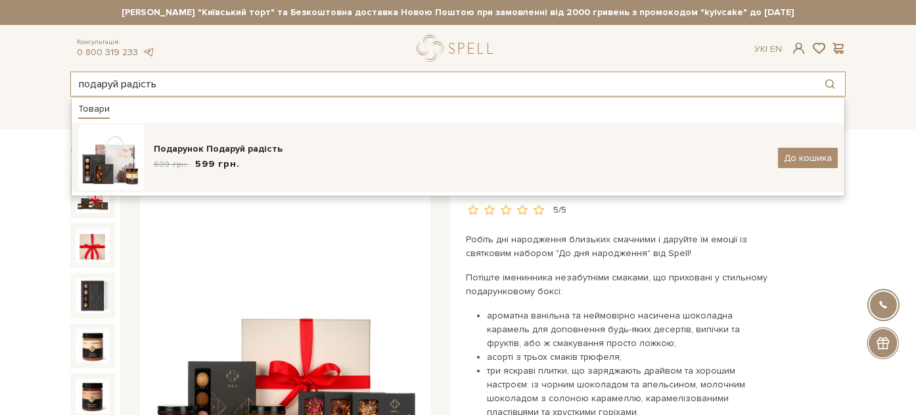
type input "подаруй радість"
click at [311, 154] on div "Подарунок Подаруй радість" at bounding box center [461, 149] width 614 height 13
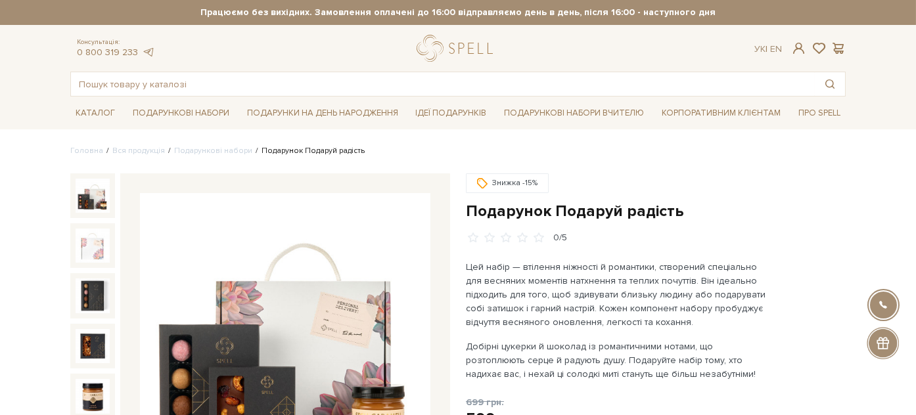
click at [493, 212] on h1 "Подарунок Подаруй радість" at bounding box center [656, 211] width 380 height 20
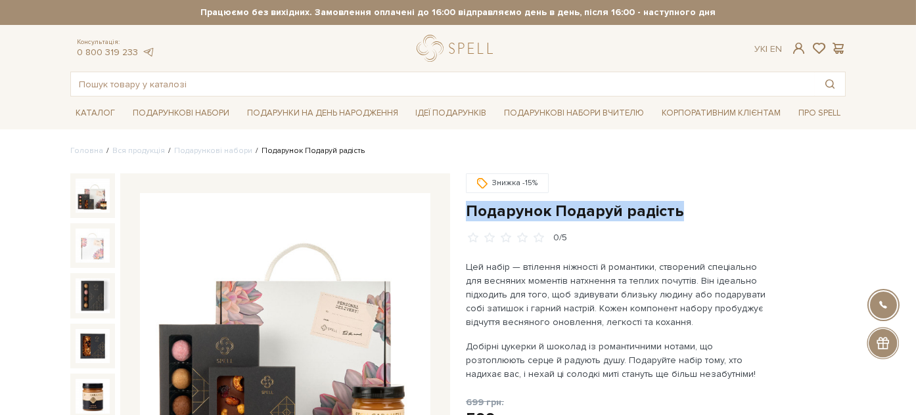
drag, startPoint x: 493, startPoint y: 213, endPoint x: 676, endPoint y: 207, distance: 183.4
click at [676, 207] on h1 "Подарунок Подаруй радість" at bounding box center [656, 211] width 380 height 20
